Goal: Task Accomplishment & Management: Use online tool/utility

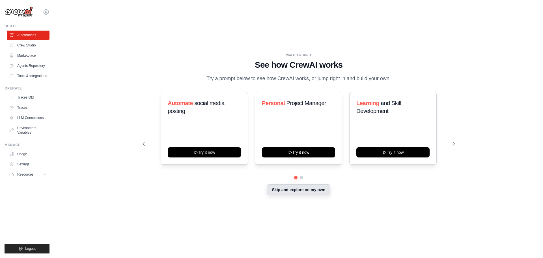
click at [298, 192] on button "Skip and explore on my own" at bounding box center [298, 189] width 63 height 11
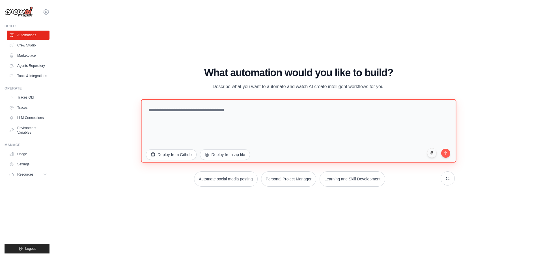
click at [200, 110] on textarea at bounding box center [298, 130] width 315 height 63
paste textarea "**********"
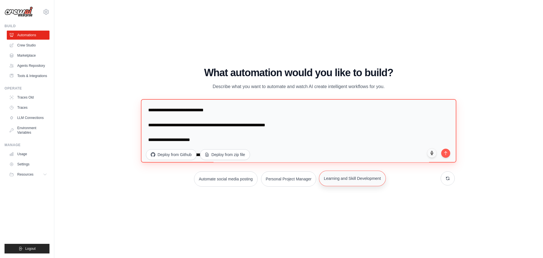
scroll to position [797, 0]
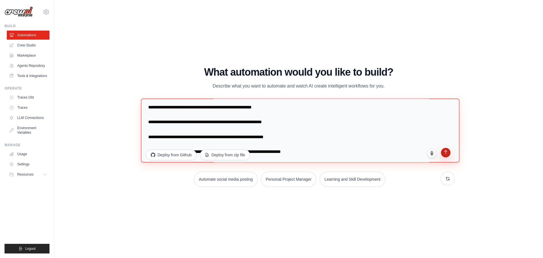
type textarea "**********"
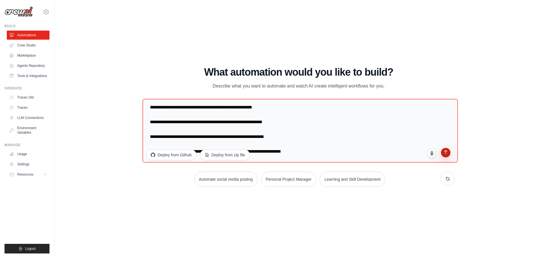
click at [447, 155] on button "submit" at bounding box center [446, 153] width 10 height 10
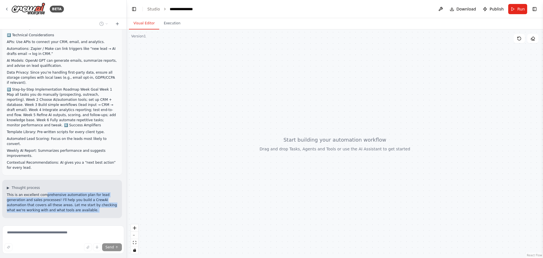
scroll to position [390, 0]
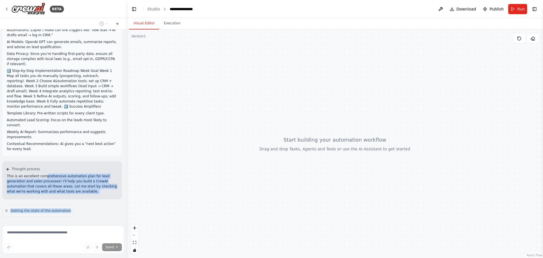
drag, startPoint x: 41, startPoint y: 161, endPoint x: 94, endPoint y: 169, distance: 53.9
click at [94, 169] on div "A. Lead Generation & Prospecting Collect potential client data (business size, …" at bounding box center [63, 126] width 126 height 194
click at [35, 173] on p "This is an excellent comprehensive automation plan for lead generation and sale…" at bounding box center [62, 183] width 111 height 20
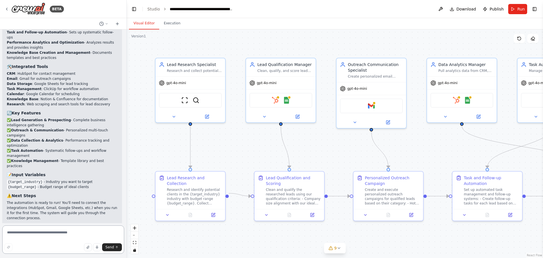
scroll to position [1350, 0]
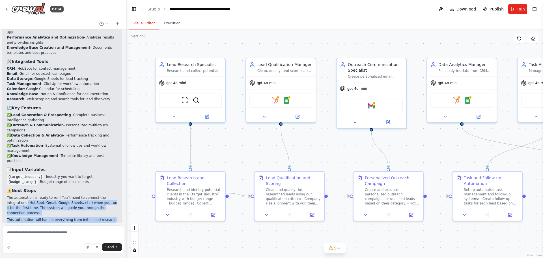
drag, startPoint x: 6, startPoint y: 129, endPoint x: 91, endPoint y: 151, distance: 88.1
click at [88, 152] on div "🎯 Your Complete Lead Generation & Sales Automation System is Ready! I've built …" at bounding box center [62, 65] width 120 height 368
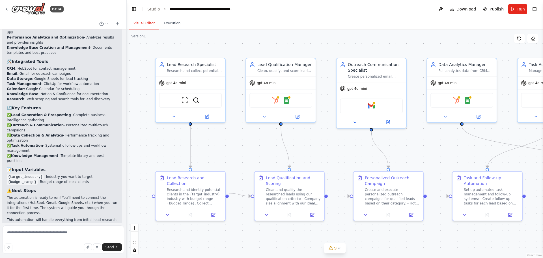
drag, startPoint x: 95, startPoint y: 151, endPoint x: 104, endPoint y: 152, distance: 9.4
click at [95, 217] on p "This automation will handle everything from initial lead research through to pe…" at bounding box center [62, 224] width 111 height 15
click at [58, 236] on textarea at bounding box center [63, 239] width 122 height 28
type textarea "***"
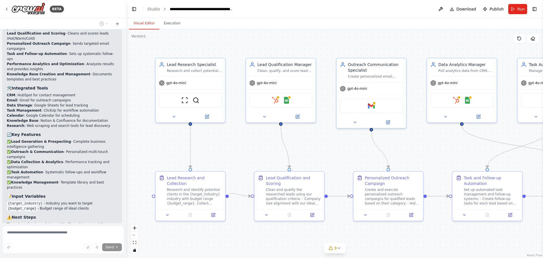
scroll to position [1350, 0]
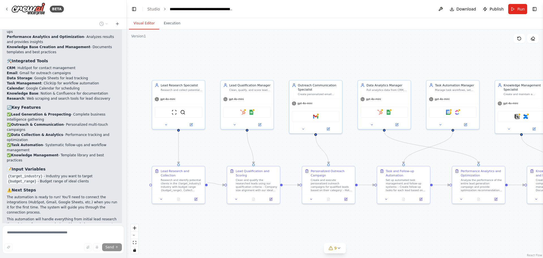
drag, startPoint x: 257, startPoint y: 169, endPoint x: 226, endPoint y: 163, distance: 31.4
click at [226, 163] on div ".deletable-edge-delete-btn { width: 20px; height: 20px; border: 0px solid #ffff…" at bounding box center [335, 143] width 416 height 228
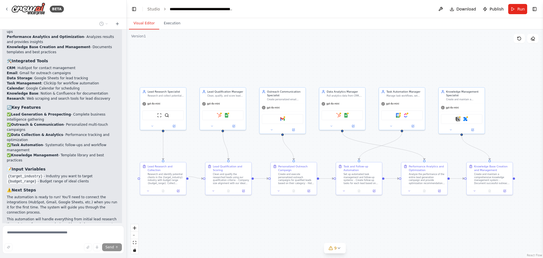
drag, startPoint x: 249, startPoint y: 156, endPoint x: 231, endPoint y: 152, distance: 18.3
click at [231, 152] on div ".deletable-edge-delete-btn { width: 20px; height: 20px; border: 0px solid #ffff…" at bounding box center [335, 143] width 416 height 228
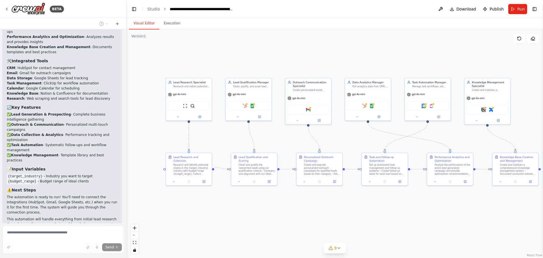
drag, startPoint x: 199, startPoint y: 58, endPoint x: 204, endPoint y: 53, distance: 6.8
click at [204, 53] on div ".deletable-edge-delete-btn { width: 20px; height: 20px; border: 0px solid #ffff…" at bounding box center [335, 143] width 416 height 228
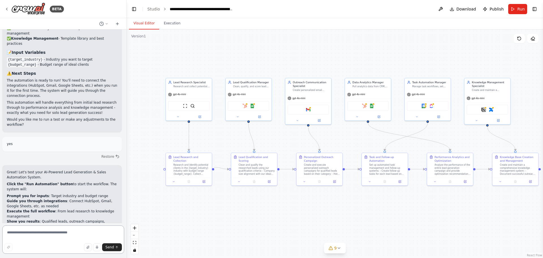
scroll to position [1479, 0]
